Goal: Transaction & Acquisition: Purchase product/service

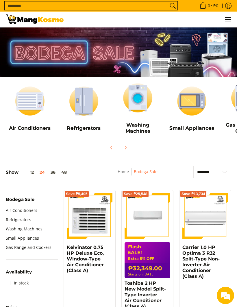
click at [209, 113] on img at bounding box center [191, 101] width 48 height 36
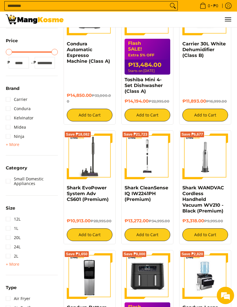
click at [96, 167] on img at bounding box center [90, 156] width 46 height 46
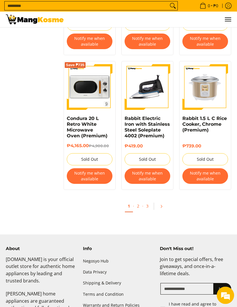
scroll to position [1001, 0]
click at [161, 205] on icon "Pagination" at bounding box center [160, 206] width 1 height 3
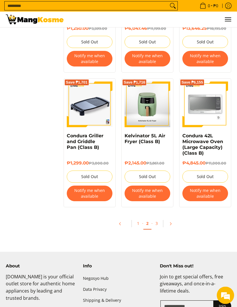
scroll to position [998, 0]
click at [171, 219] on link "Pagination" at bounding box center [172, 224] width 14 height 10
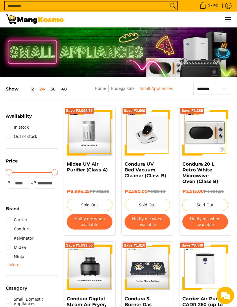
click at [42, 18] on img at bounding box center [35, 19] width 58 height 10
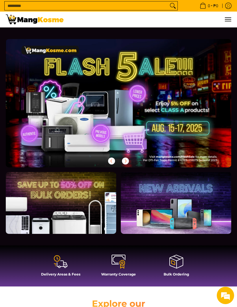
click at [166, 10] on input "Search..." at bounding box center [86, 5] width 163 height 9
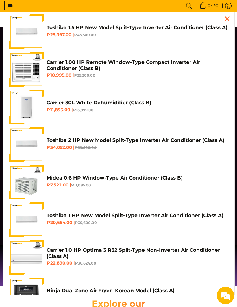
type input "***"
click at [186, 6] on button "Search" at bounding box center [188, 5] width 9 height 9
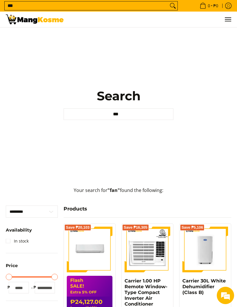
click at [20, 10] on input "***" at bounding box center [86, 5] width 163 height 9
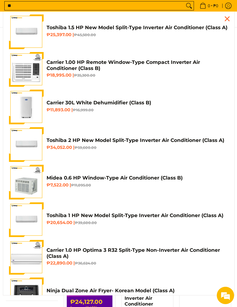
type input "*"
